Goal: Check status

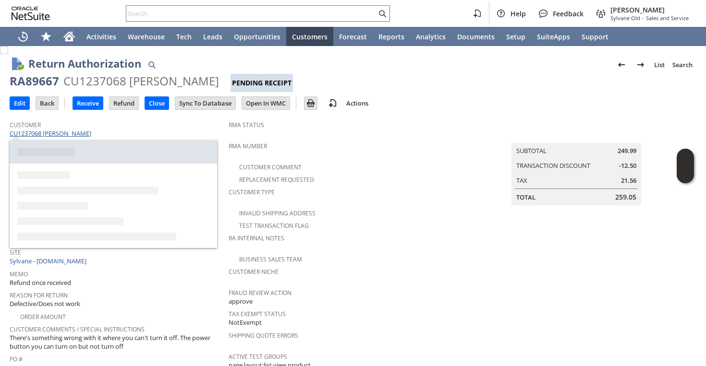
click at [68, 135] on link "CU1237068 Johnny Yu" at bounding box center [52, 133] width 84 height 9
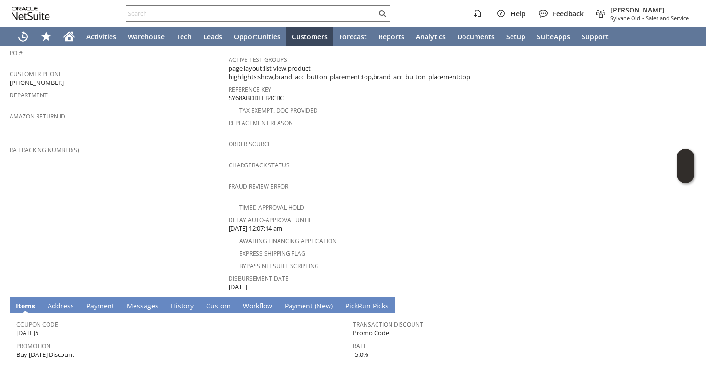
scroll to position [434, 0]
